Goal: Task Accomplishment & Management: Use online tool/utility

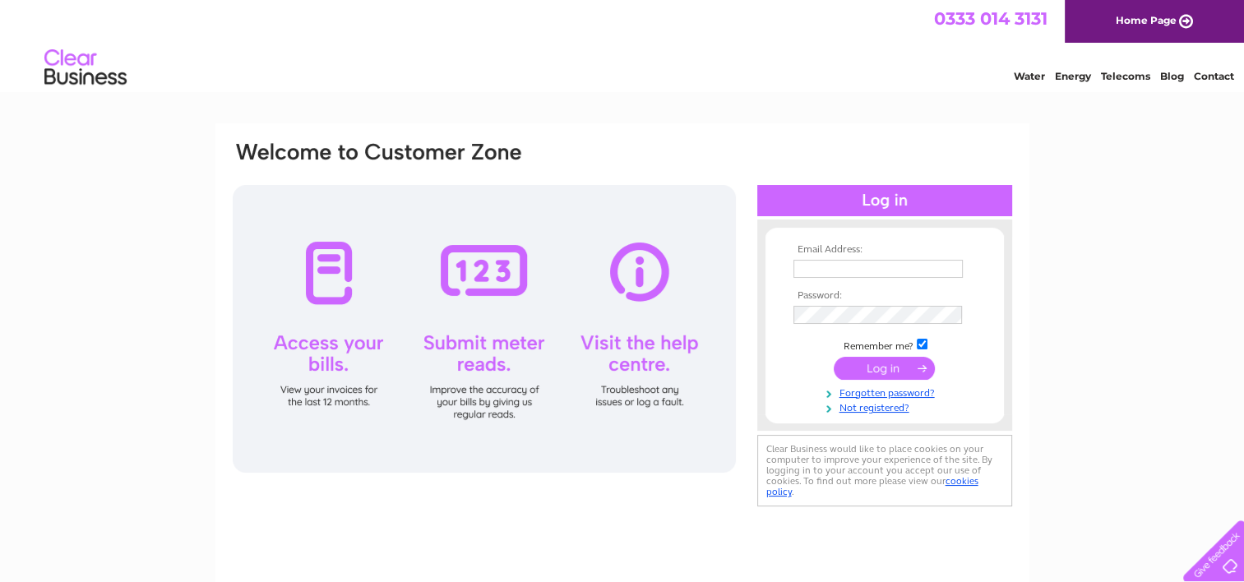
type input "[EMAIL_ADDRESS][DOMAIN_NAME]"
click at [864, 365] on input "submit" at bounding box center [883, 368] width 101 height 23
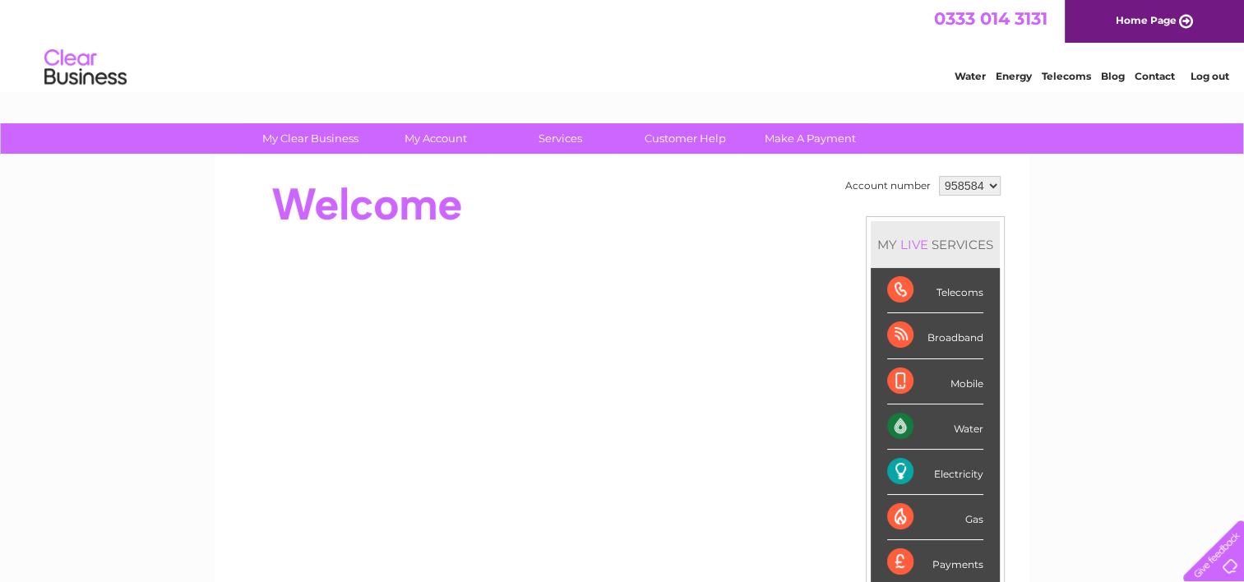
click at [957, 463] on div "Electricity" at bounding box center [935, 472] width 96 height 45
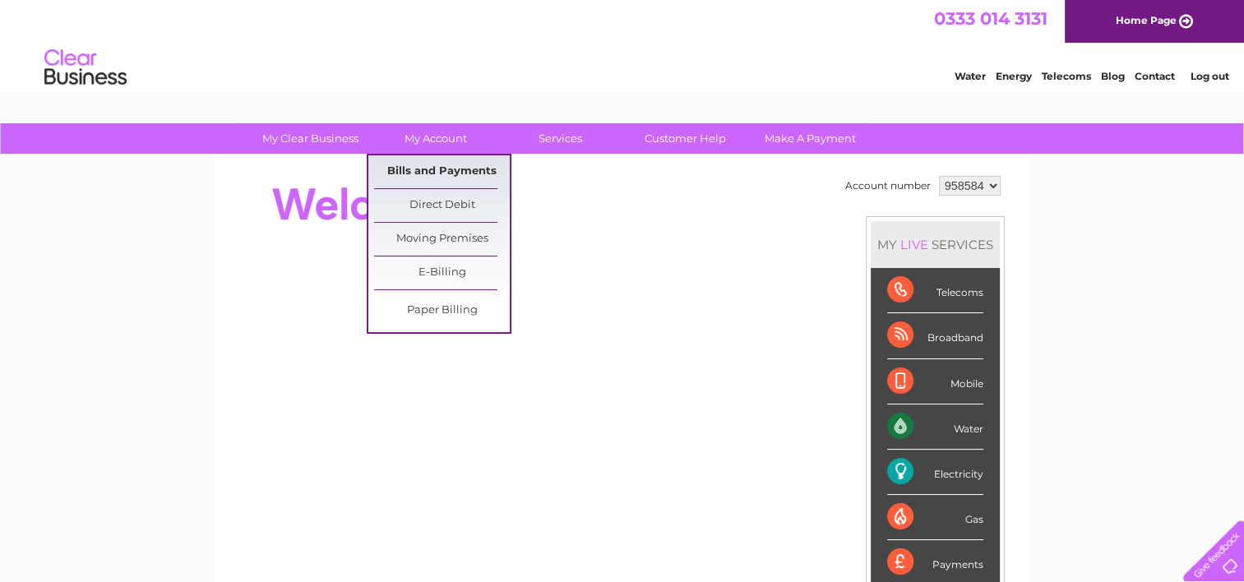
click at [427, 171] on link "Bills and Payments" at bounding box center [442, 171] width 136 height 33
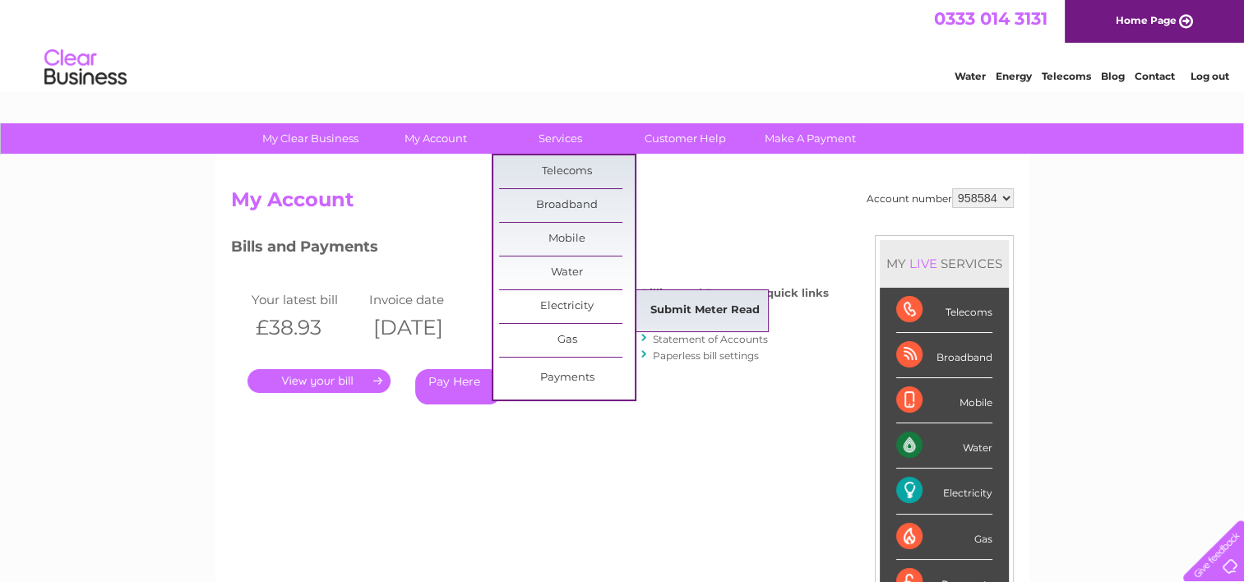
click at [701, 299] on link "Submit Meter Read" at bounding box center [705, 310] width 136 height 33
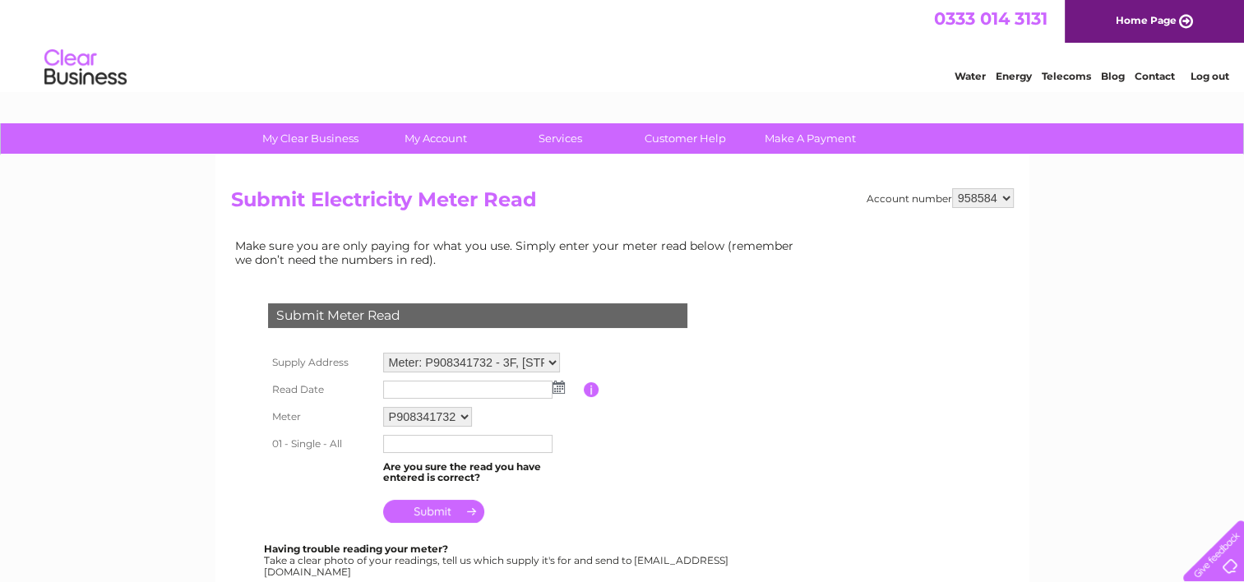
click at [557, 388] on img at bounding box center [558, 387] width 12 height 13
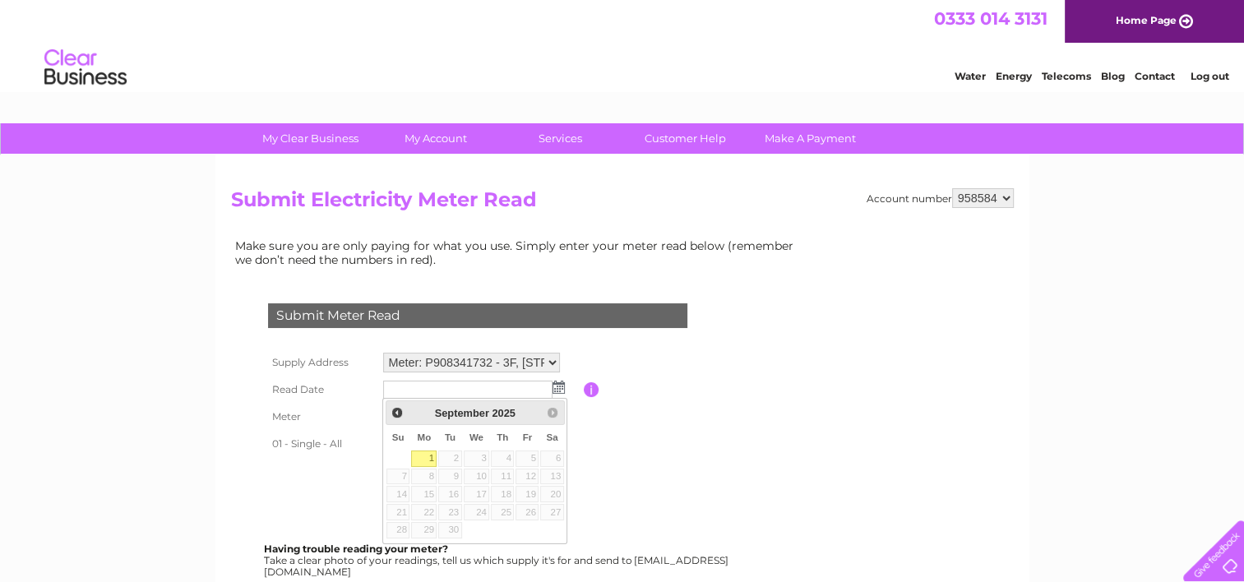
click at [428, 455] on link "1" at bounding box center [423, 458] width 25 height 16
type input "2025/09/01"
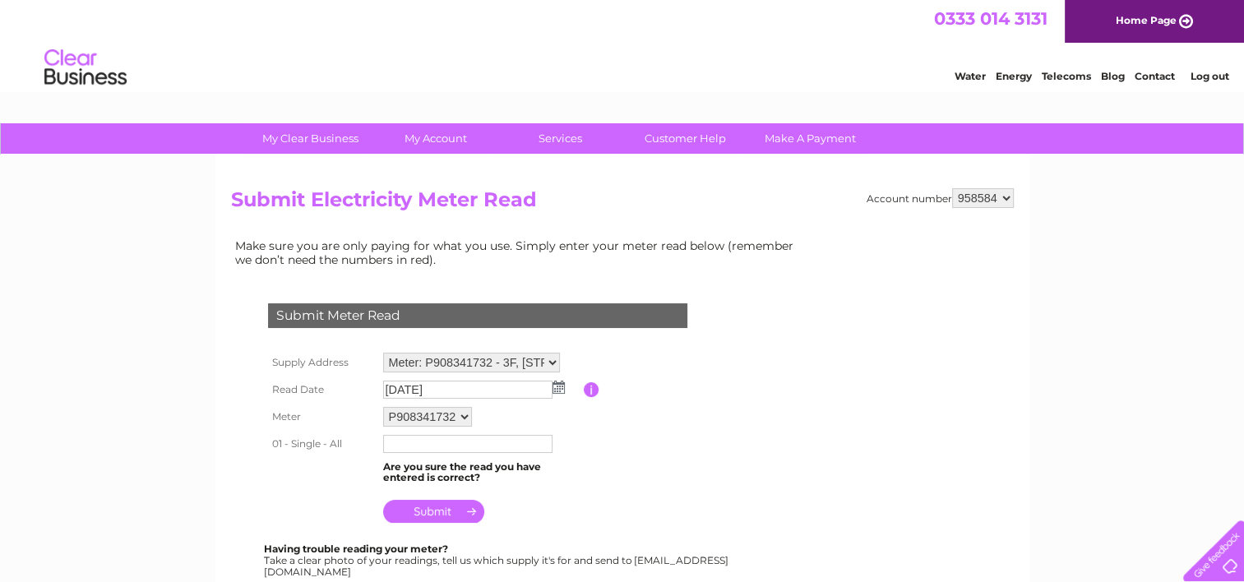
click at [427, 445] on input "text" at bounding box center [467, 444] width 169 height 18
type input "78076"
click at [441, 510] on input "submit" at bounding box center [433, 512] width 101 height 23
